Goal: Task Accomplishment & Management: Manage account settings

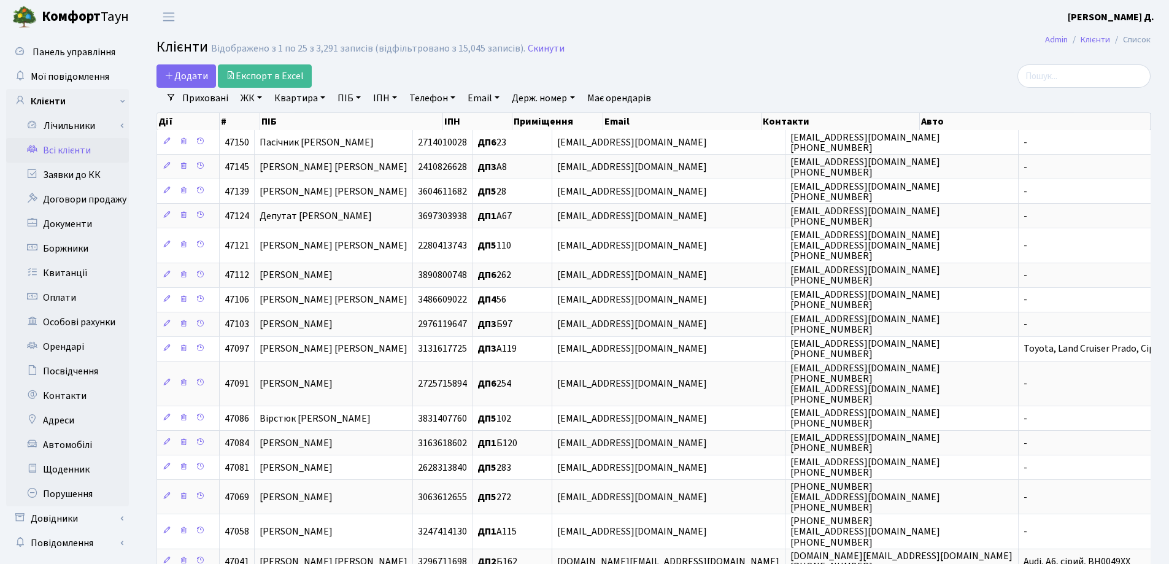
select select "25"
click at [54, 175] on link "Заявки до КК" at bounding box center [67, 175] width 123 height 25
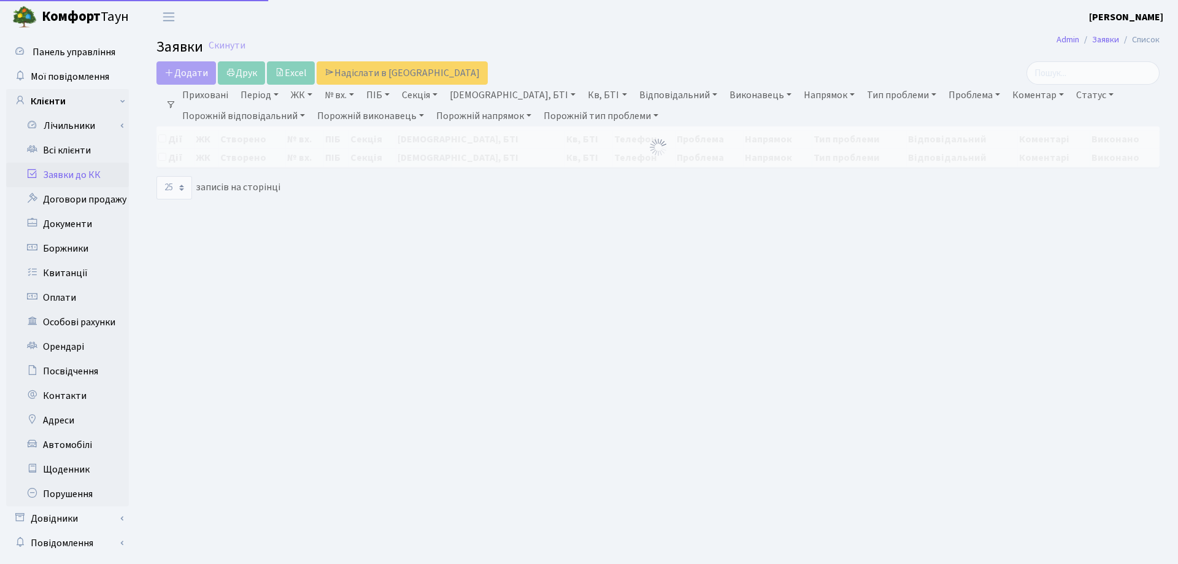
select select "25"
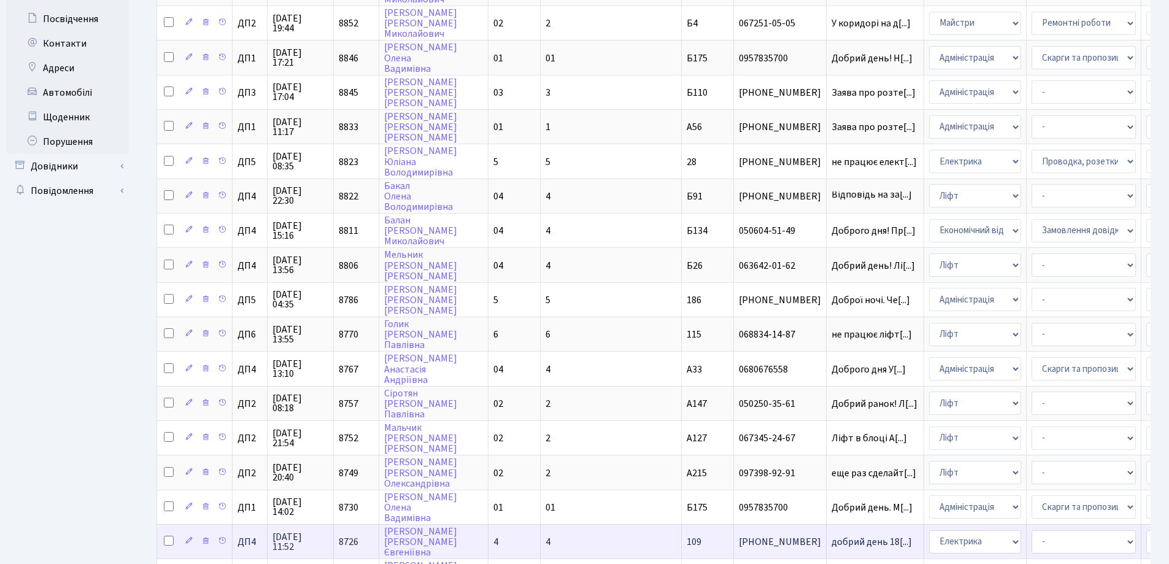
scroll to position [430, 0]
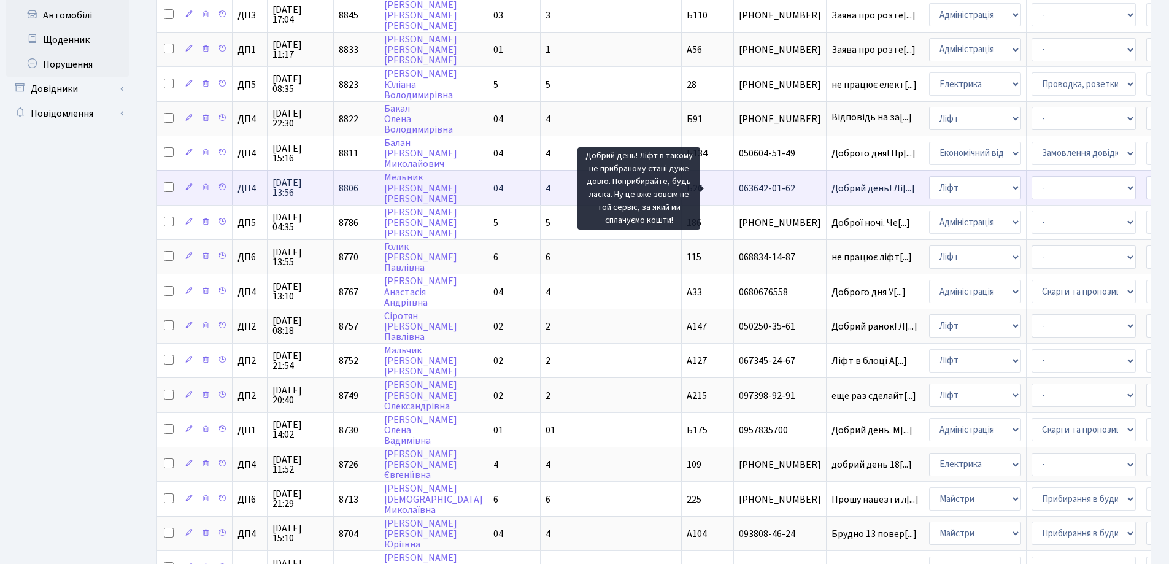
click at [831, 185] on span "Добрий день! Лі[...]" at bounding box center [872, 188] width 83 height 13
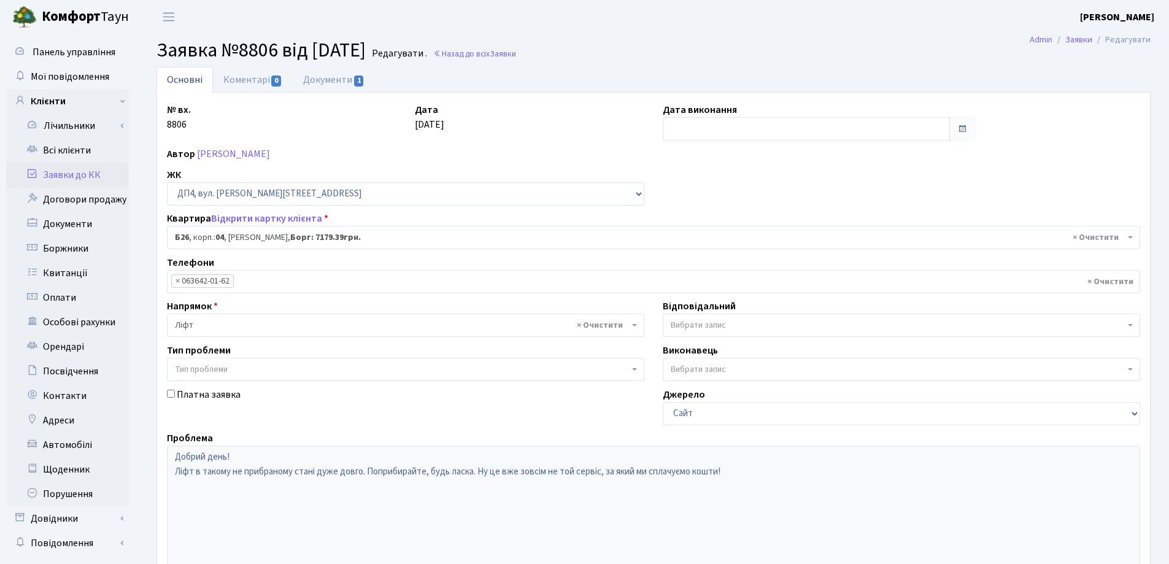
select select "33577"
click at [255, 79] on link "Коментарі 0" at bounding box center [253, 79] width 80 height 25
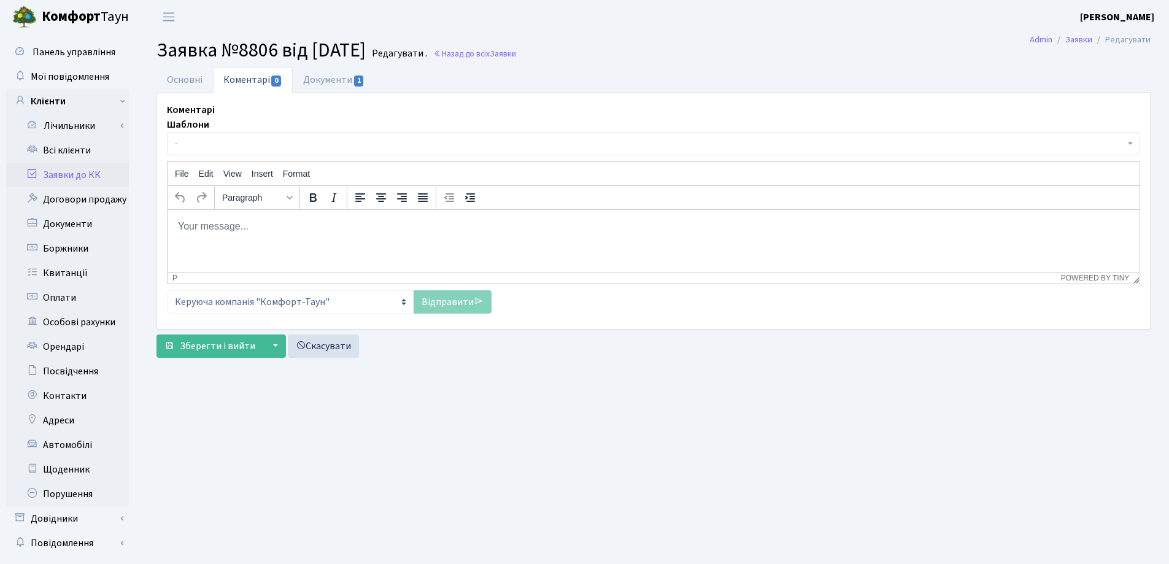
click at [212, 217] on html at bounding box center [654, 225] width 972 height 33
click at [445, 304] on link "Відправити" at bounding box center [453, 301] width 78 height 23
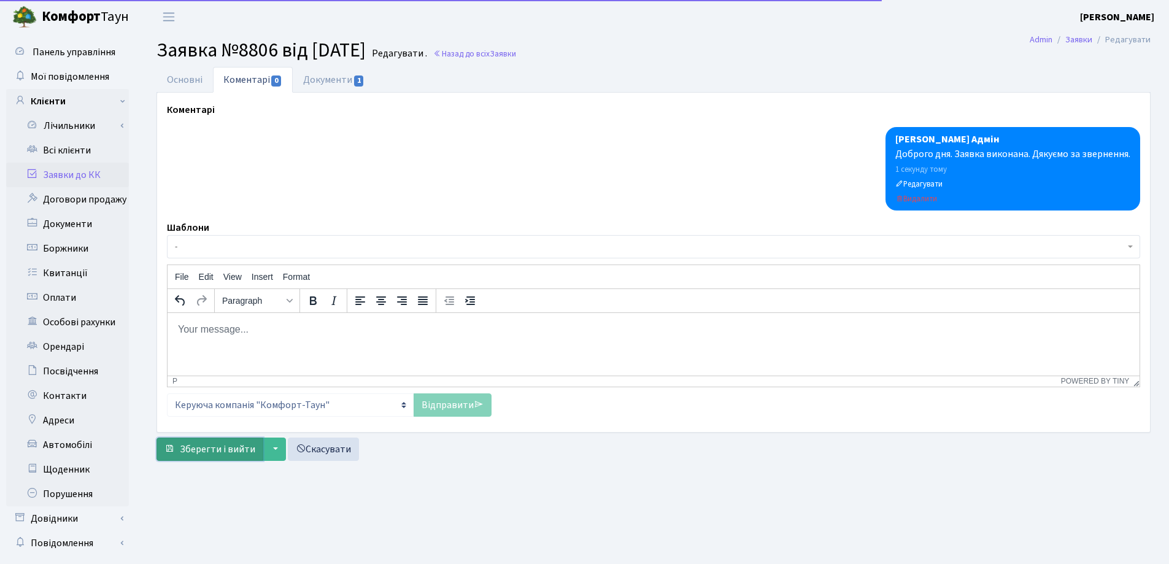
click at [209, 447] on span "Зберегти і вийти" at bounding box center [217, 448] width 75 height 13
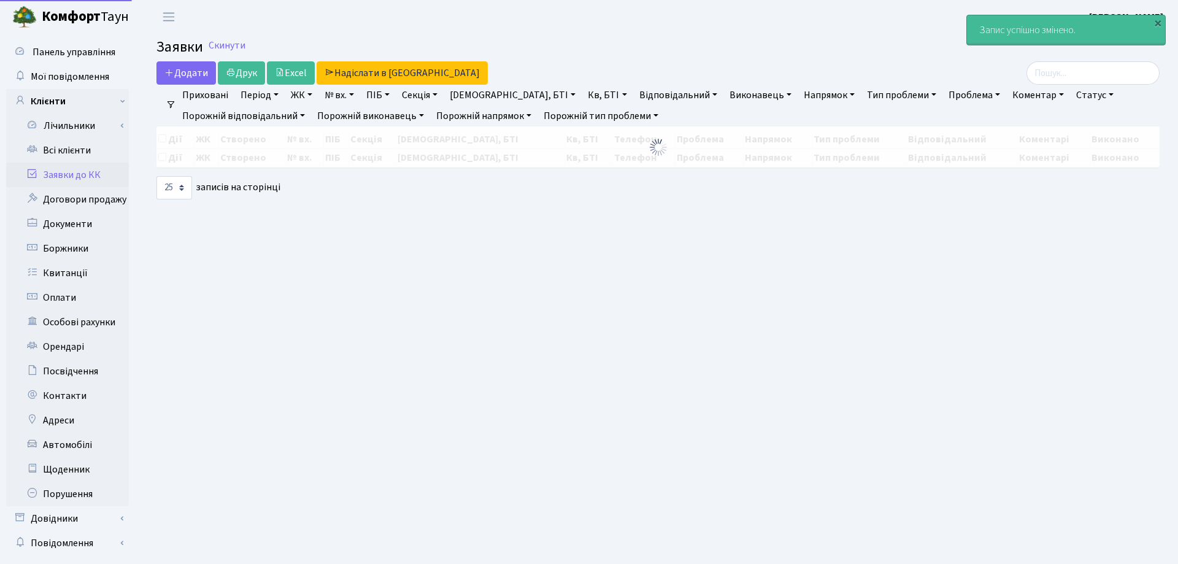
select select "25"
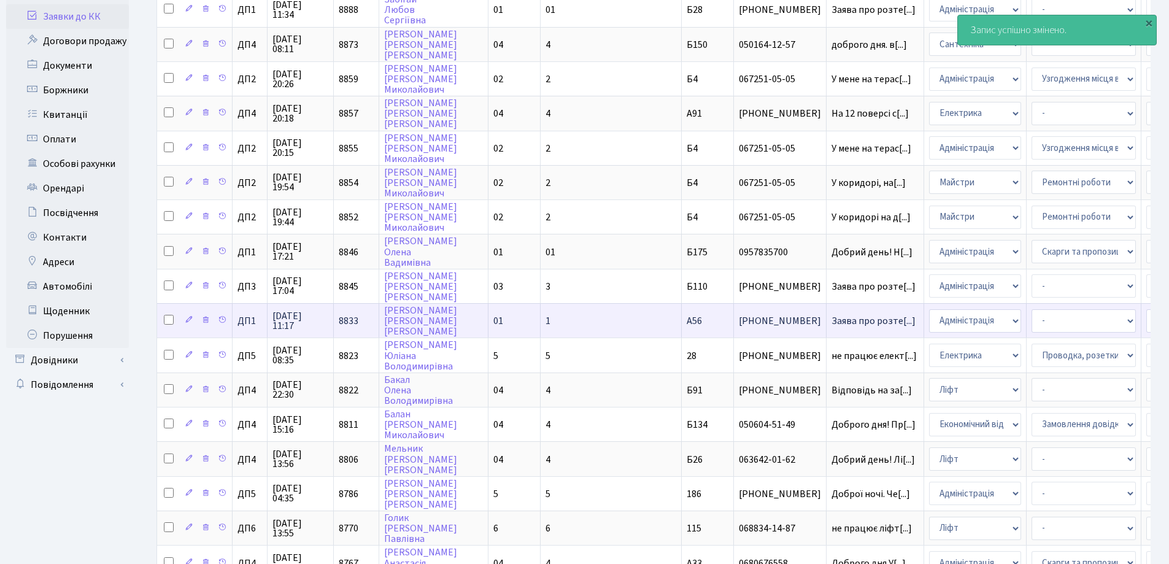
scroll to position [307, 0]
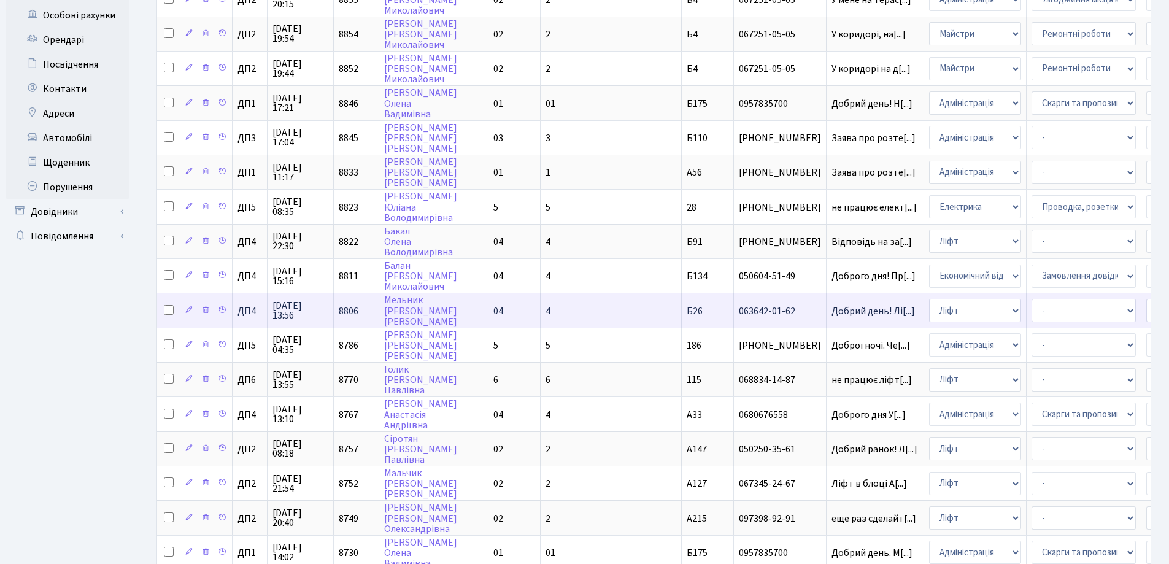
click at [827, 305] on td "Добрий день! Лі[...]" at bounding box center [876, 310] width 98 height 34
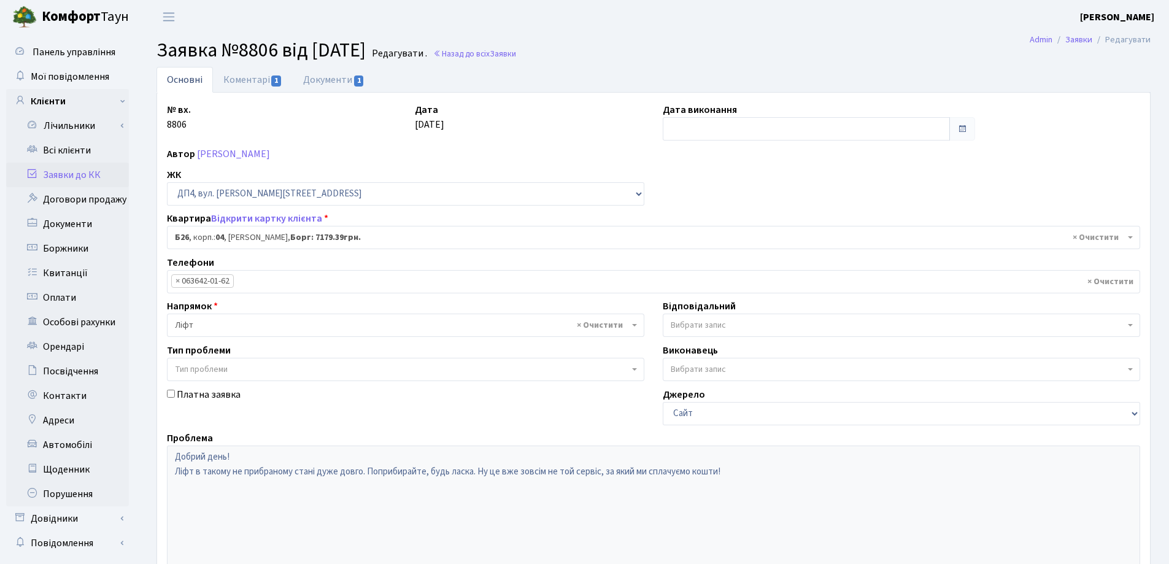
select select "33577"
click at [708, 128] on input "text" at bounding box center [806, 128] width 287 height 23
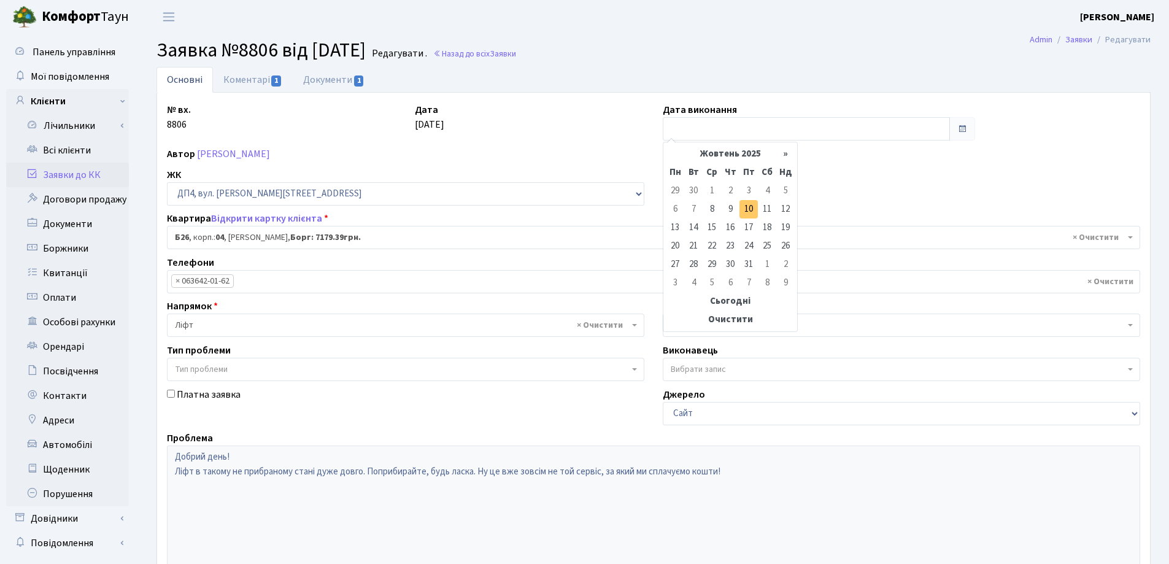
click at [748, 211] on td "10" at bounding box center [748, 209] width 18 height 18
type input "[DATE]"
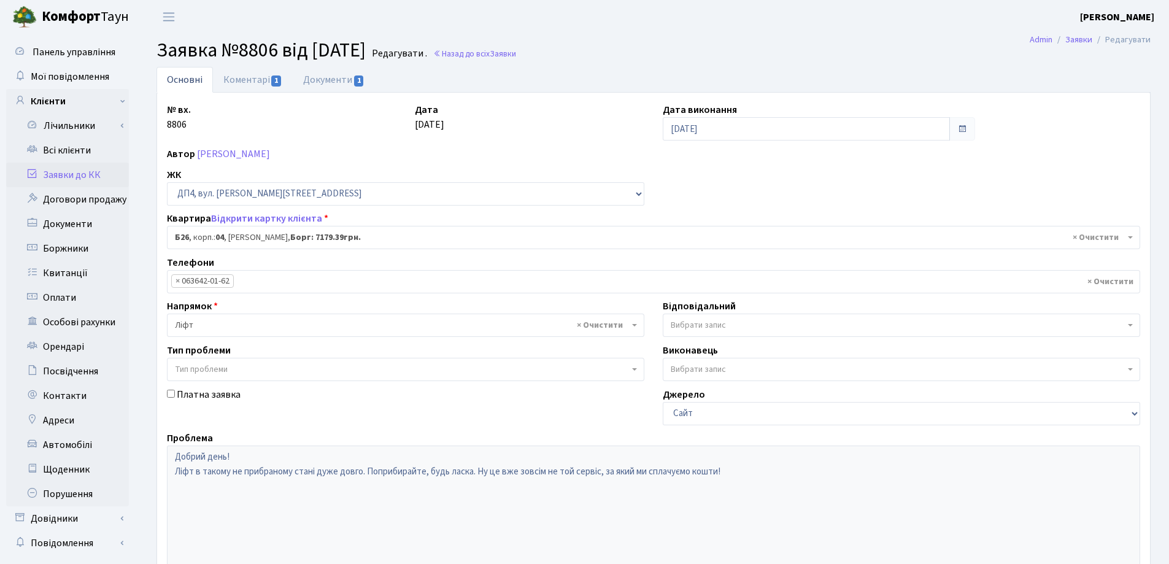
scroll to position [168, 0]
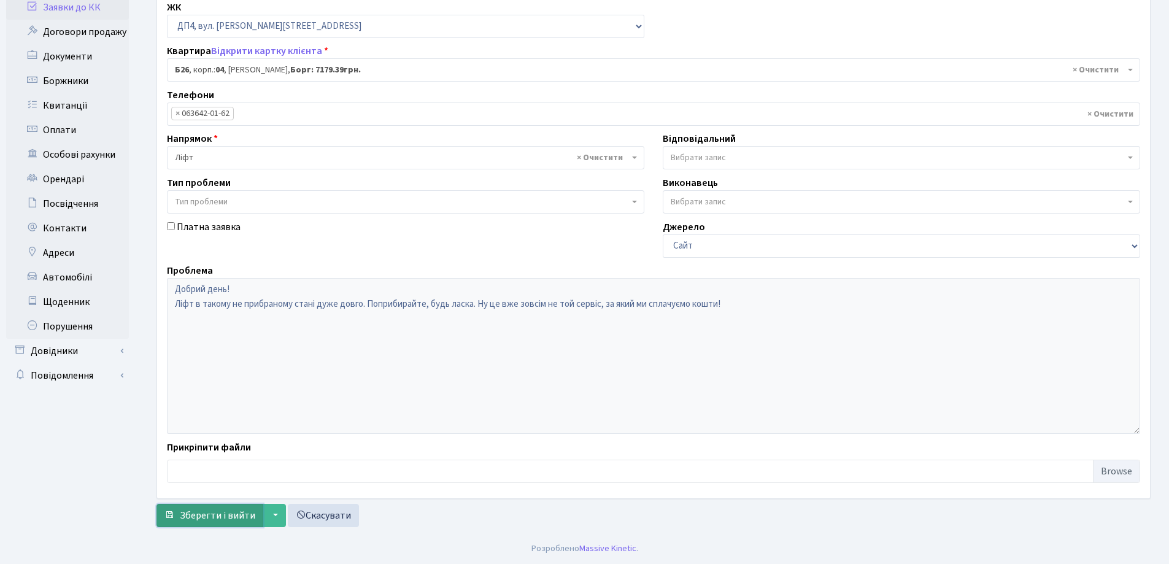
click at [218, 519] on span "Зберегти і вийти" at bounding box center [217, 515] width 75 height 13
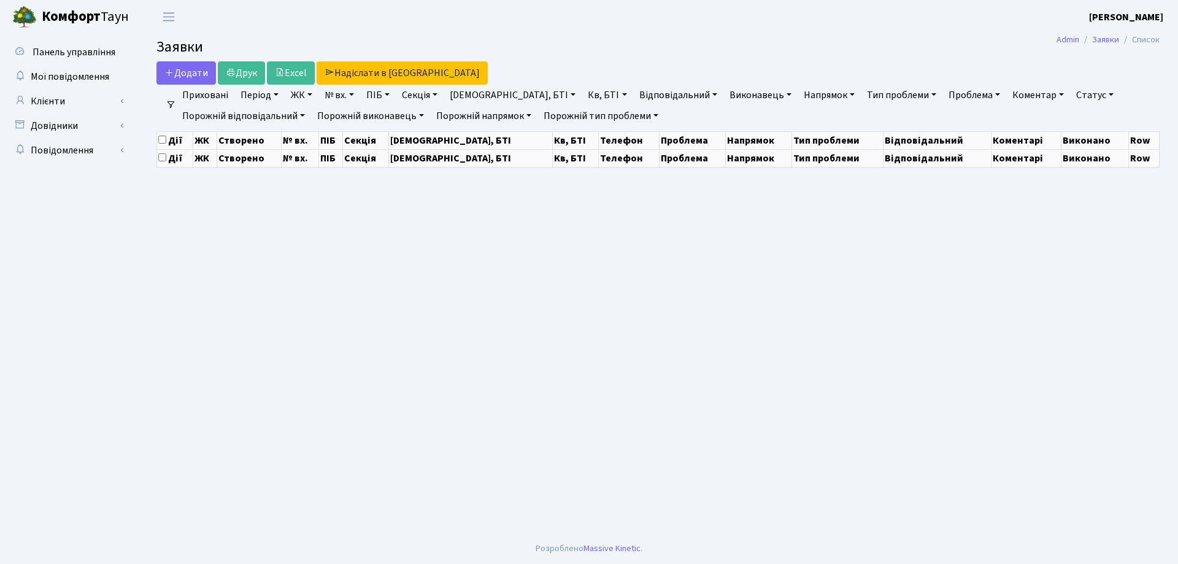
select select "25"
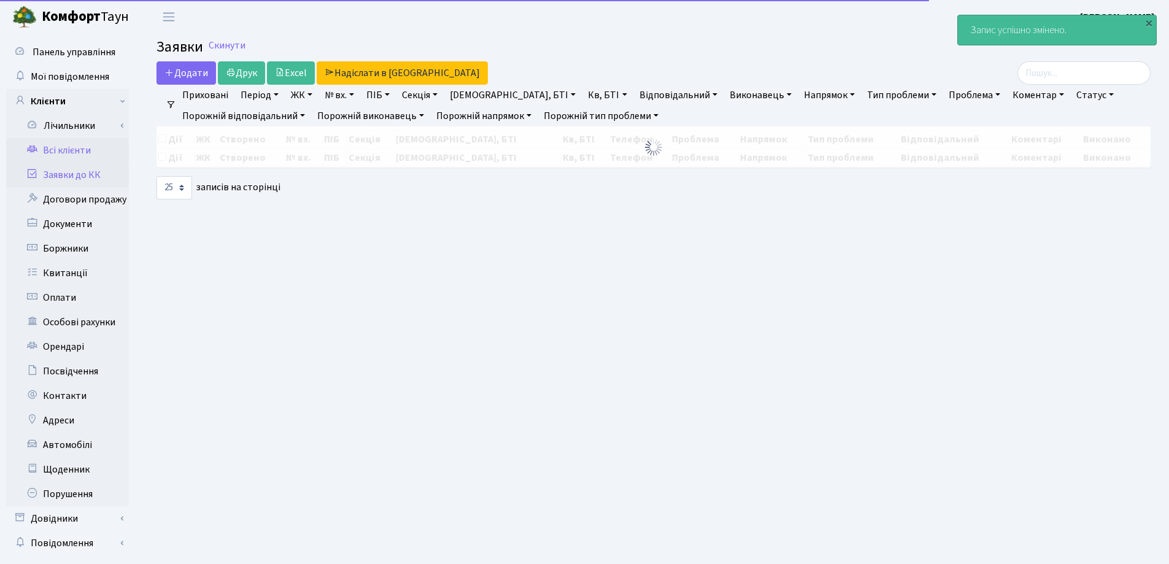
click at [85, 150] on link "Всі клієнти" at bounding box center [67, 150] width 123 height 25
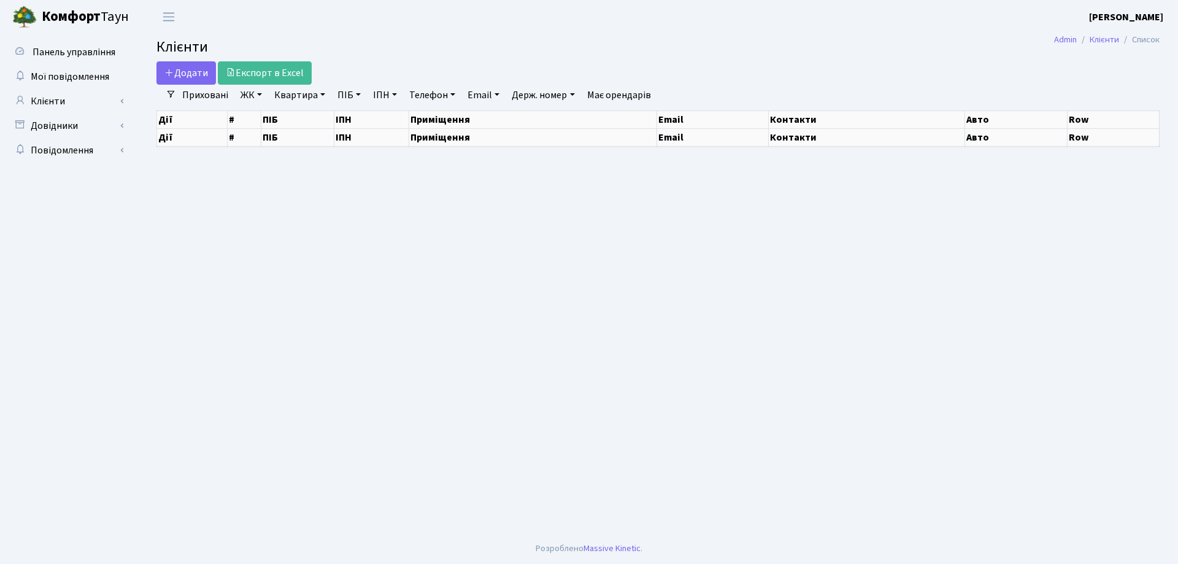
select select "25"
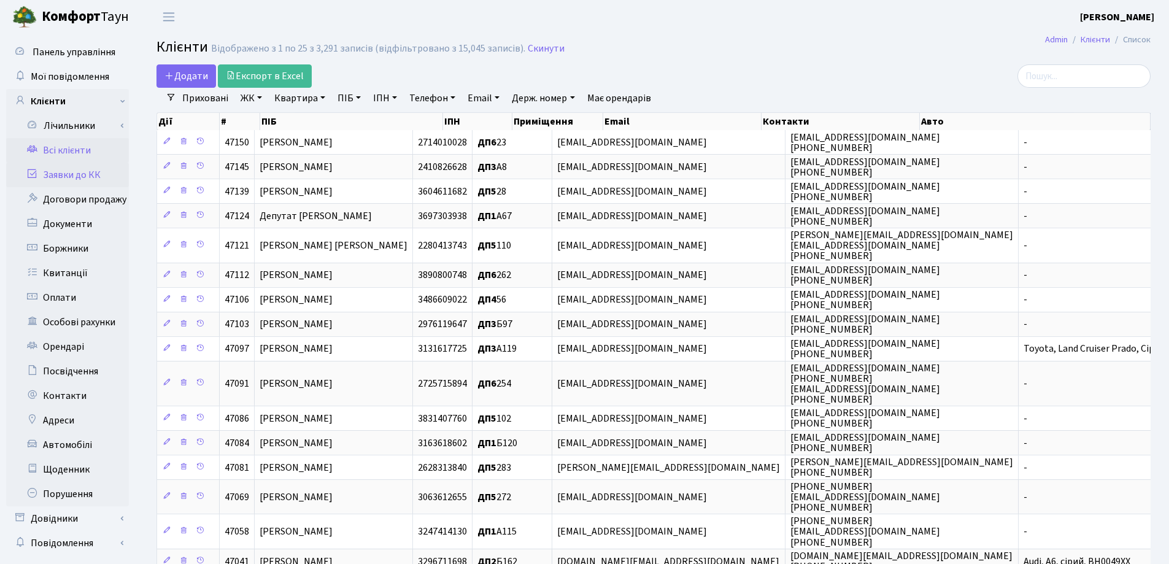
click at [83, 172] on link "Заявки до КК" at bounding box center [67, 175] width 123 height 25
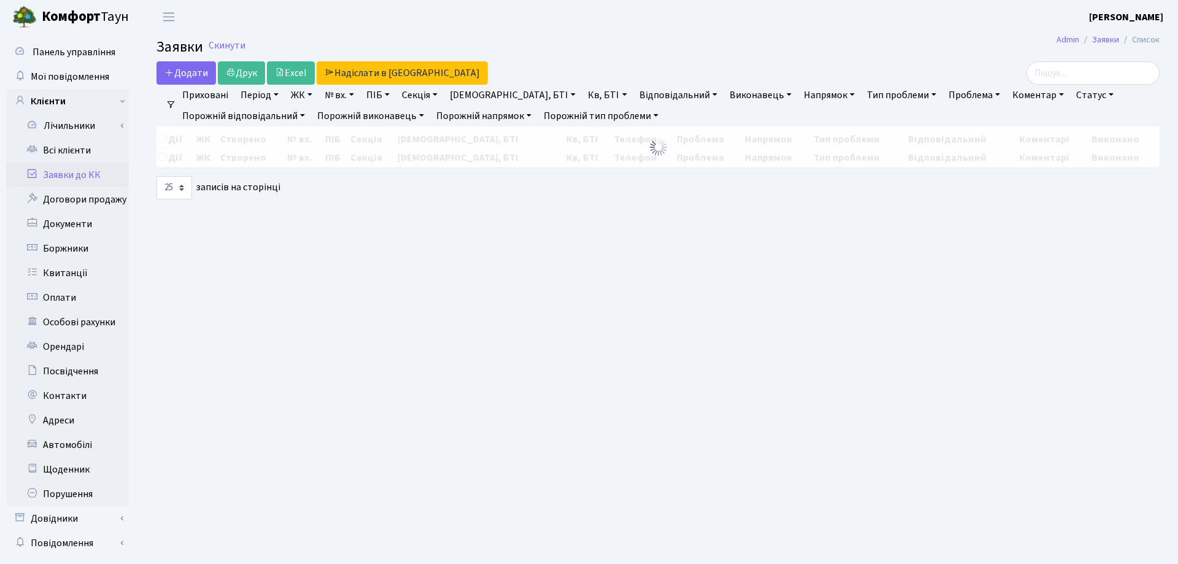
select select "25"
